Goal: Use online tool/utility: Utilize a website feature to perform a specific function

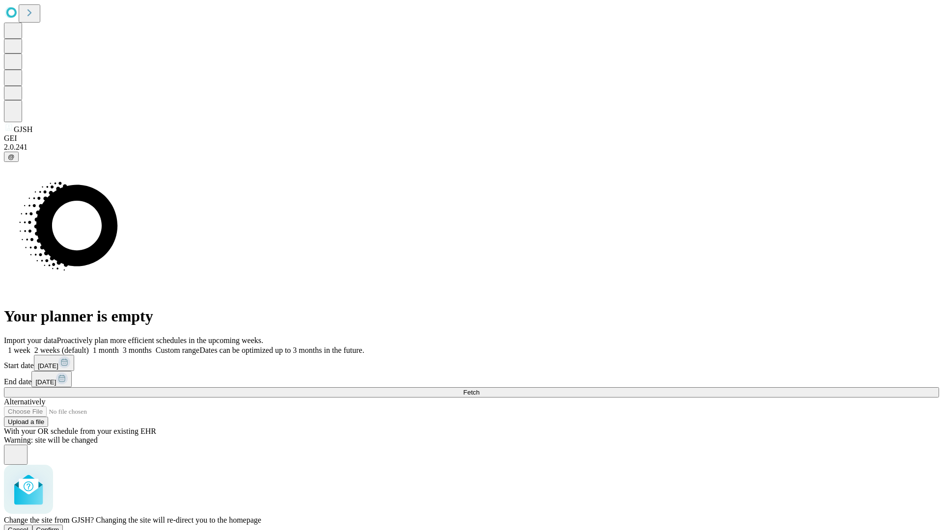
click at [59, 526] on span "Confirm" at bounding box center [47, 529] width 23 height 7
click at [89, 346] on label "2 weeks (default)" at bounding box center [59, 350] width 58 height 8
click at [479, 389] on span "Fetch" at bounding box center [471, 392] width 16 height 7
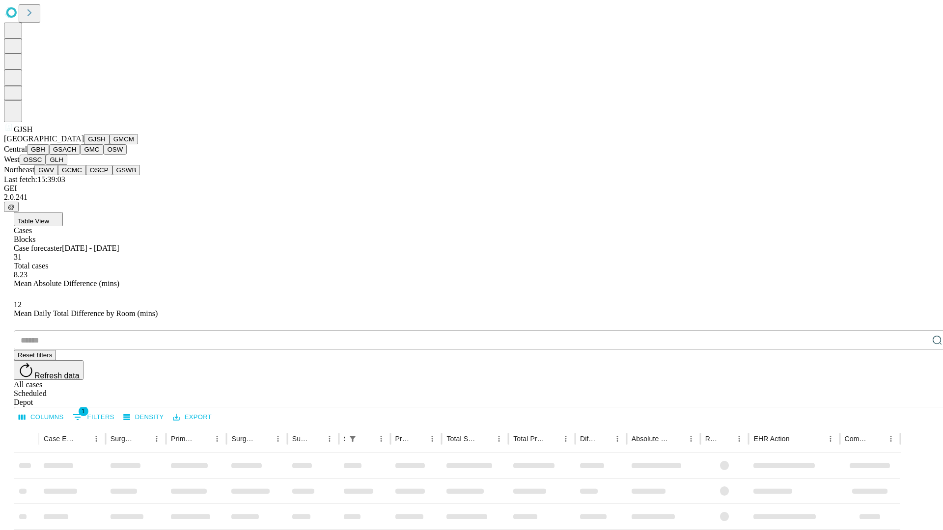
click at [110, 144] on button "GMCM" at bounding box center [124, 139] width 28 height 10
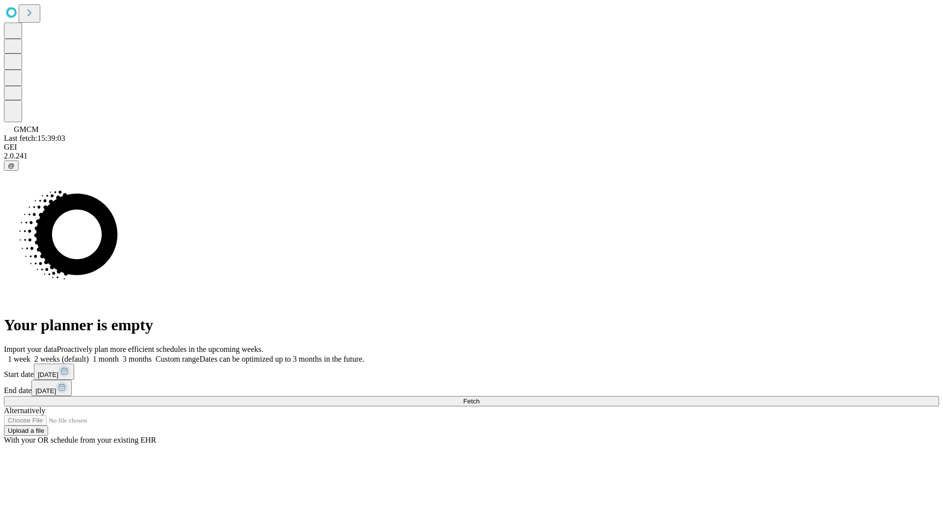
click at [89, 355] on label "2 weeks (default)" at bounding box center [59, 359] width 58 height 8
click at [479, 398] on span "Fetch" at bounding box center [471, 401] width 16 height 7
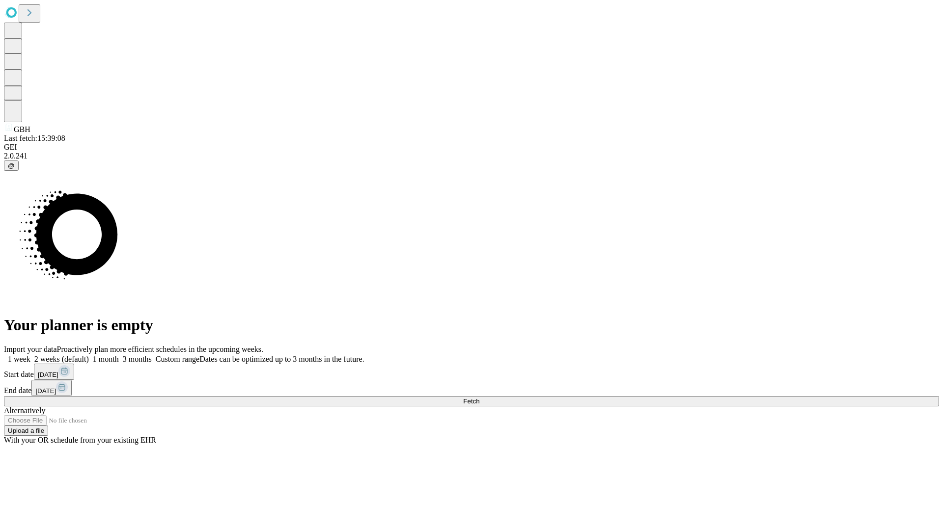
click at [89, 355] on label "2 weeks (default)" at bounding box center [59, 359] width 58 height 8
click at [479, 398] on span "Fetch" at bounding box center [471, 401] width 16 height 7
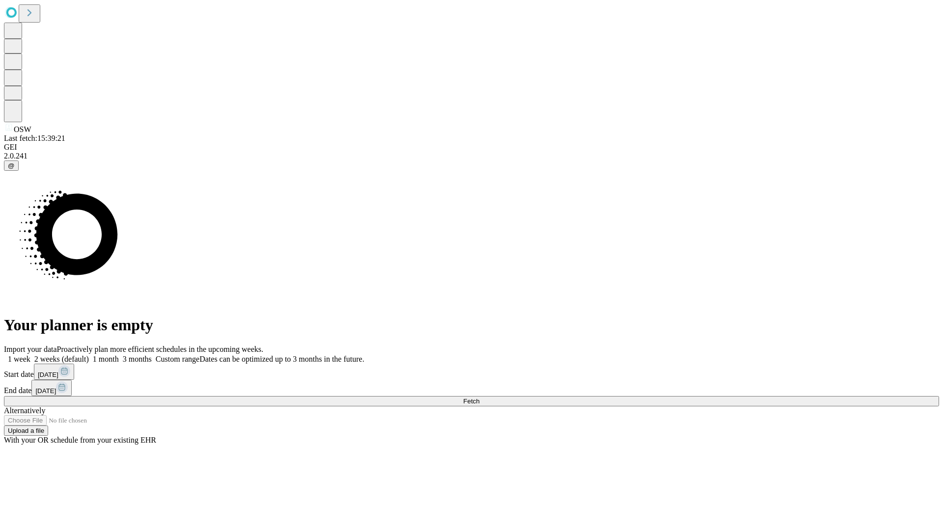
click at [89, 355] on label "2 weeks (default)" at bounding box center [59, 359] width 58 height 8
click at [479, 398] on span "Fetch" at bounding box center [471, 401] width 16 height 7
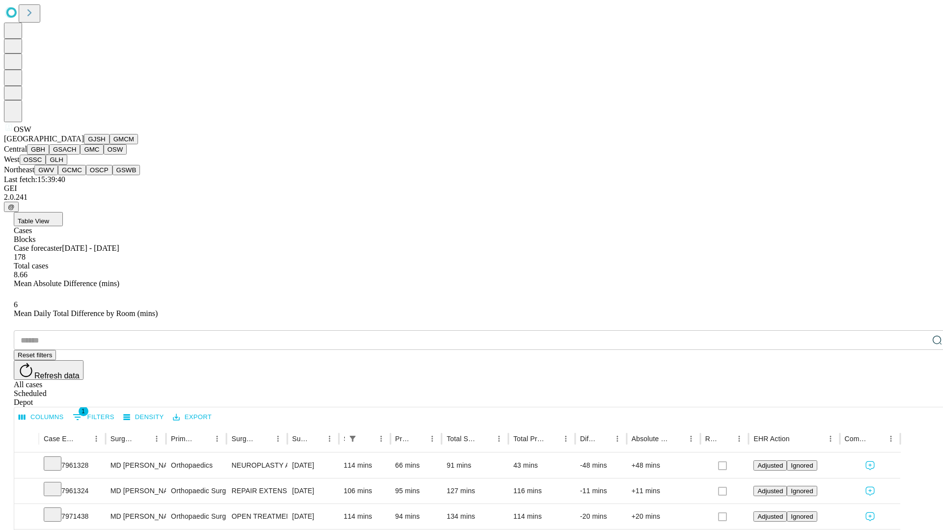
click at [46, 165] on button "OSSC" at bounding box center [33, 160] width 27 height 10
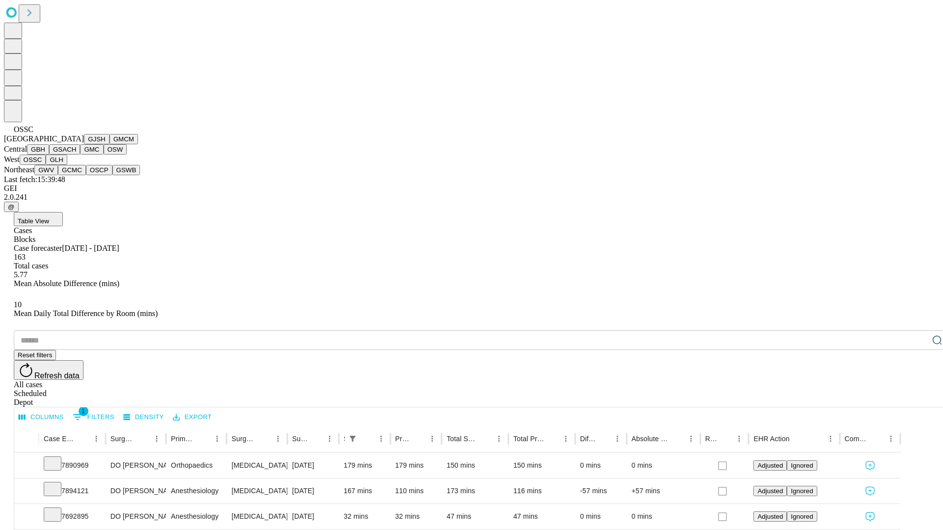
click at [67, 165] on button "GLH" at bounding box center [56, 160] width 21 height 10
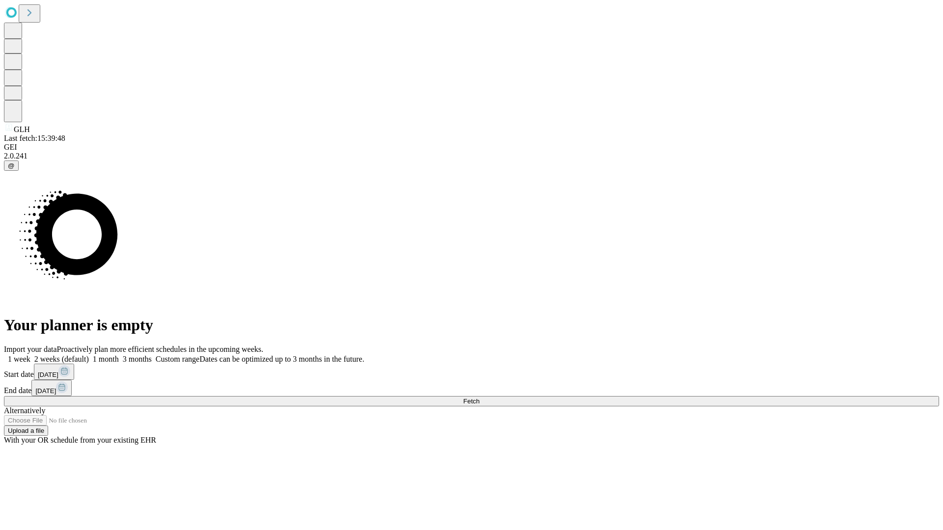
click at [89, 355] on label "2 weeks (default)" at bounding box center [59, 359] width 58 height 8
click at [479, 398] on span "Fetch" at bounding box center [471, 401] width 16 height 7
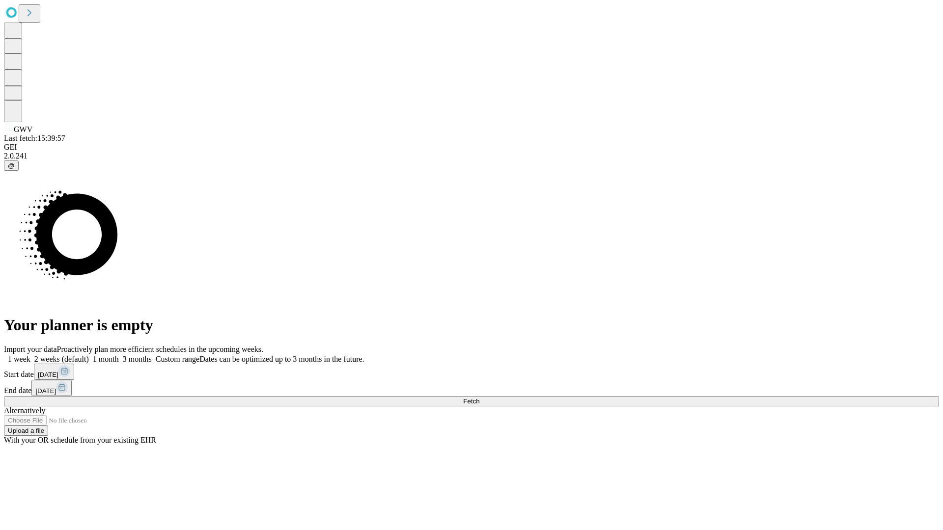
click at [89, 355] on label "2 weeks (default)" at bounding box center [59, 359] width 58 height 8
click at [479, 398] on span "Fetch" at bounding box center [471, 401] width 16 height 7
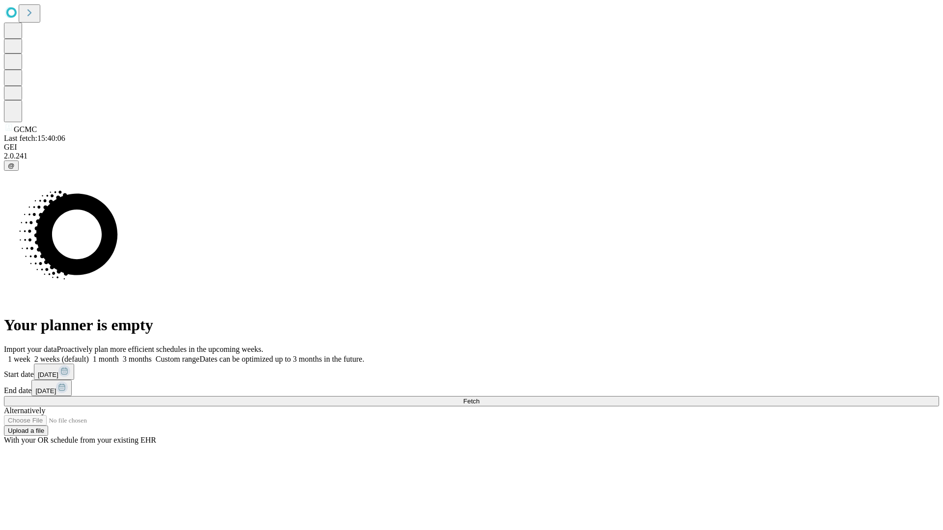
click at [89, 355] on label "2 weeks (default)" at bounding box center [59, 359] width 58 height 8
click at [479, 398] on span "Fetch" at bounding box center [471, 401] width 16 height 7
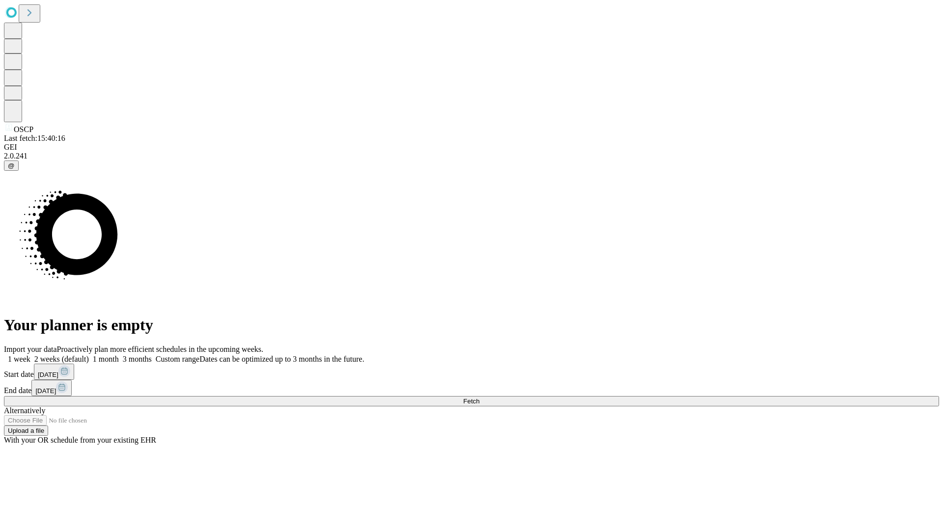
click at [89, 355] on label "2 weeks (default)" at bounding box center [59, 359] width 58 height 8
click at [479, 398] on span "Fetch" at bounding box center [471, 401] width 16 height 7
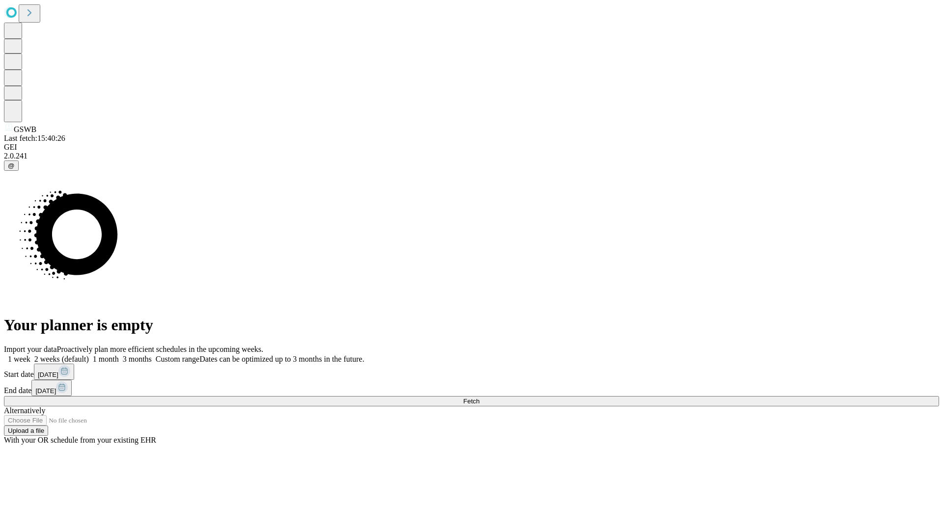
click at [89, 355] on label "2 weeks (default)" at bounding box center [59, 359] width 58 height 8
click at [479, 398] on span "Fetch" at bounding box center [471, 401] width 16 height 7
